Goal: Task Accomplishment & Management: Manage account settings

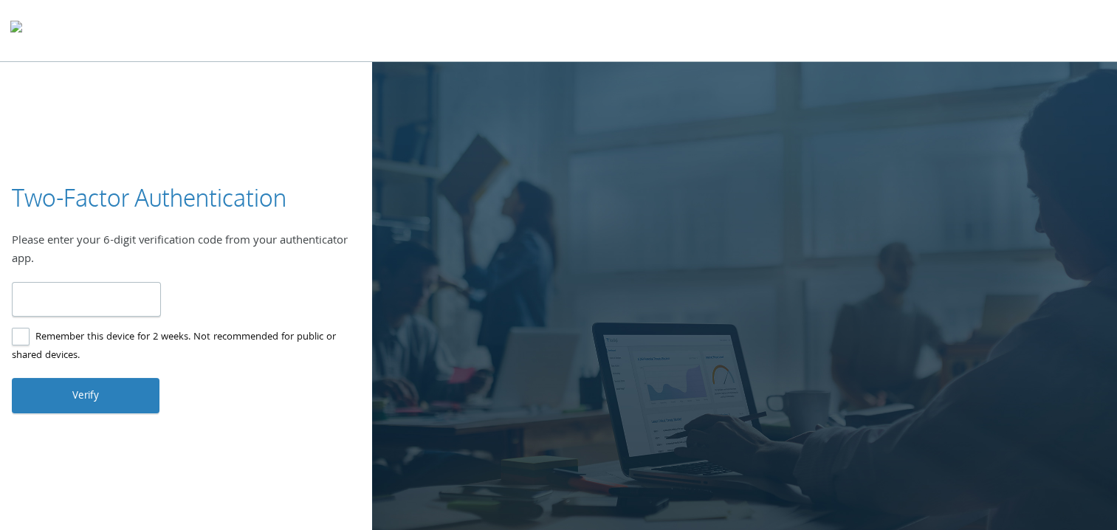
click at [180, 114] on div "Two-Factor Authentication Please enter your 6-digit verification code from your…" at bounding box center [558, 297] width 1117 height 471
click at [67, 295] on input "number" at bounding box center [86, 299] width 149 height 35
type input "******"
